Goal: Transaction & Acquisition: Purchase product/service

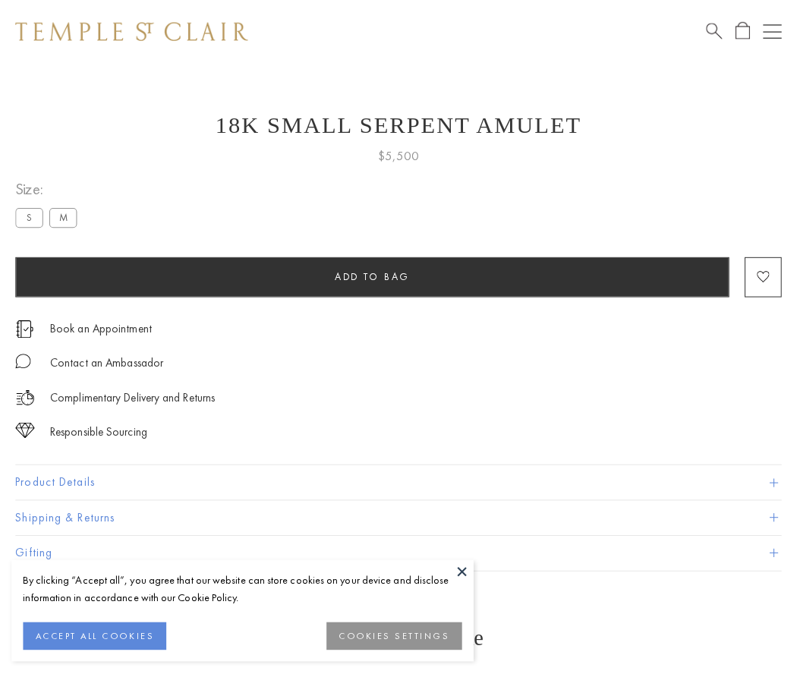
scroll to position [14, 0]
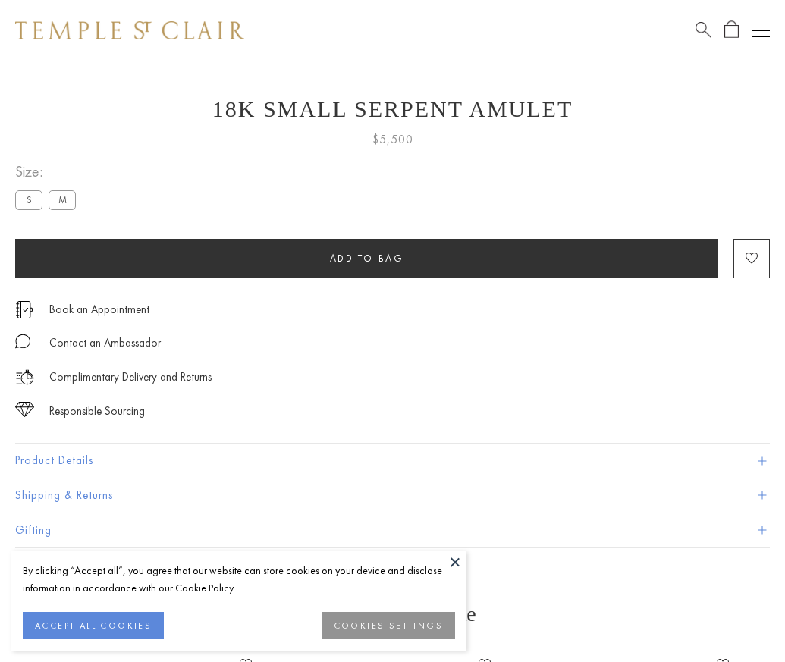
click at [366, 258] on span "Add to bag" at bounding box center [367, 258] width 74 height 13
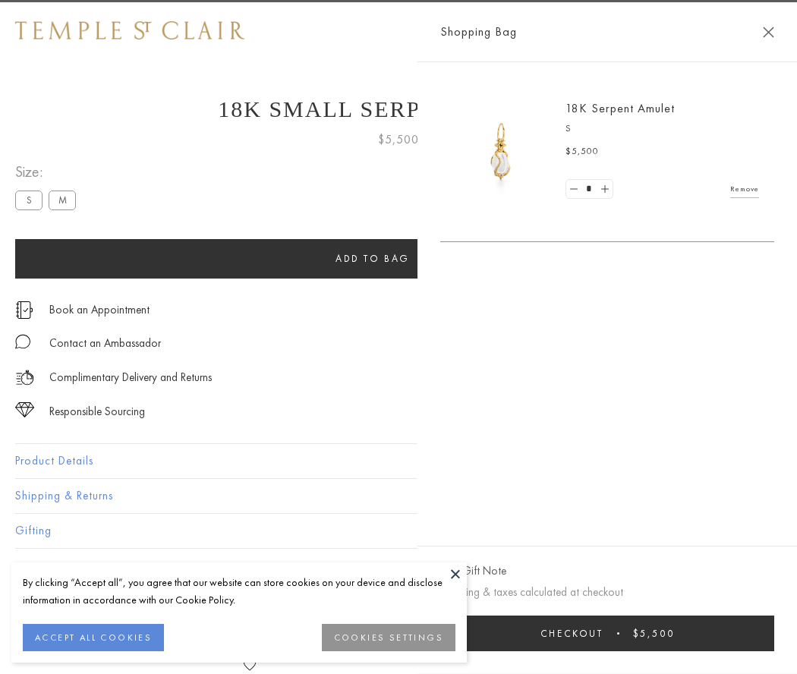
click at [619, 633] on span "submit" at bounding box center [618, 633] width 2 height 2
